Goal: Information Seeking & Learning: Learn about a topic

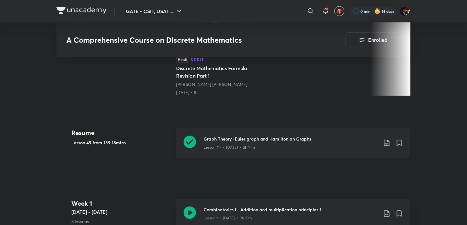
scroll to position [242, 0]
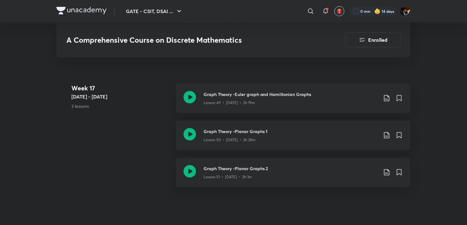
scroll to position [2665, 0]
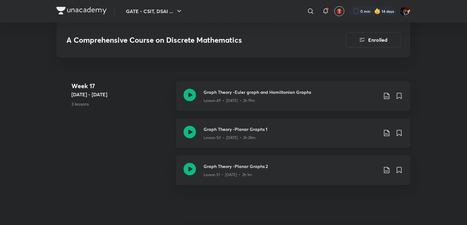
click at [385, 132] on icon at bounding box center [386, 132] width 7 height 7
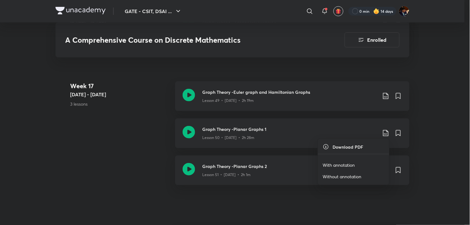
click at [345, 162] on p "With annotation" at bounding box center [339, 165] width 32 height 7
